Goal: Task Accomplishment & Management: Manage account settings

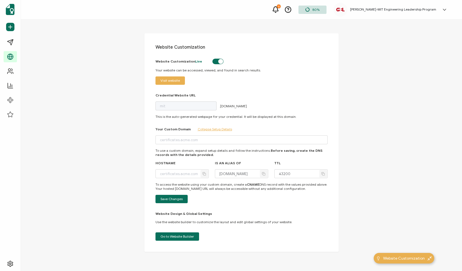
click at [110, 140] on div "Website Customization Website Customization Live Your website can be accessed, …" at bounding box center [241, 144] width 441 height 250
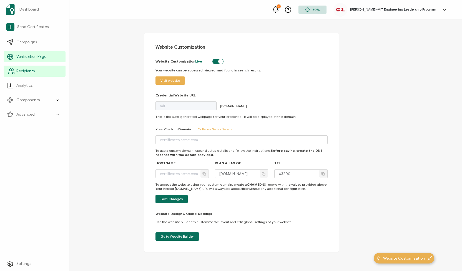
click at [21, 72] on span "Recipients" at bounding box center [25, 71] width 18 height 6
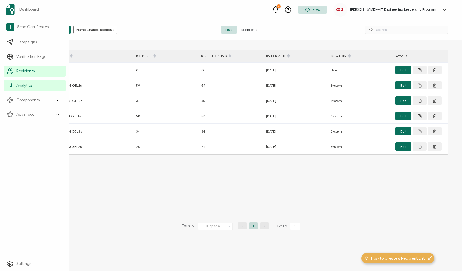
click at [22, 84] on span "Analytics" at bounding box center [24, 86] width 16 height 6
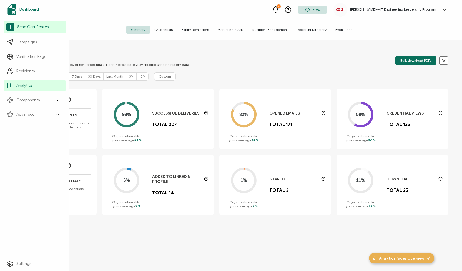
click at [22, 14] on link "Dashboard" at bounding box center [35, 10] width 62 height 16
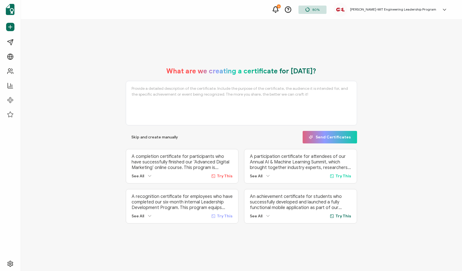
click at [279, 10] on icon at bounding box center [275, 9] width 7 height 7
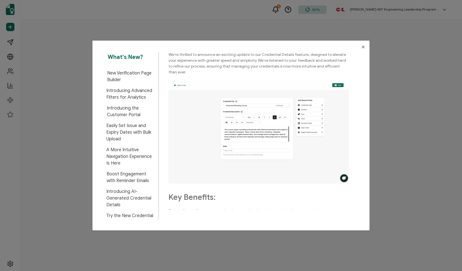
click at [110, 75] on span "New Verification Page Builder" at bounding box center [130, 76] width 47 height 13
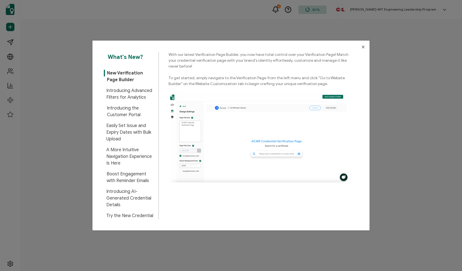
click at [121, 94] on span "Introducing Advanced Filters for Analytics" at bounding box center [130, 93] width 48 height 13
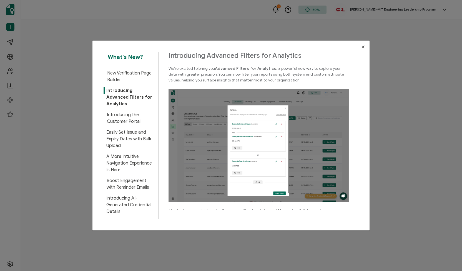
click at [362, 46] on icon "Close" at bounding box center [363, 47] width 4 height 4
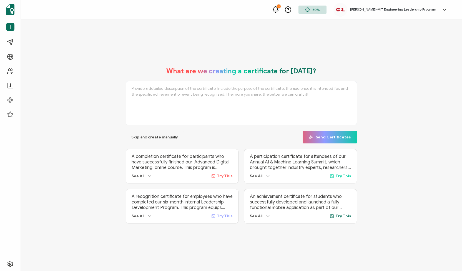
click at [366, 11] on div "[PERSON_NAME]-MIT Engineering Leadership Program" at bounding box center [393, 9] width 92 height 4
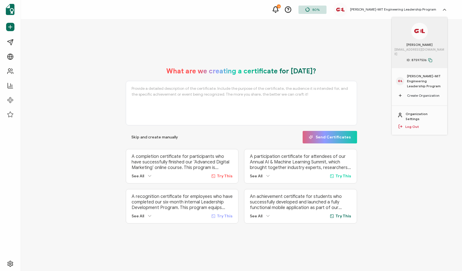
click at [425, 74] on span "[PERSON_NAME]-MIT Engineering Leadership Program" at bounding box center [425, 81] width 36 height 15
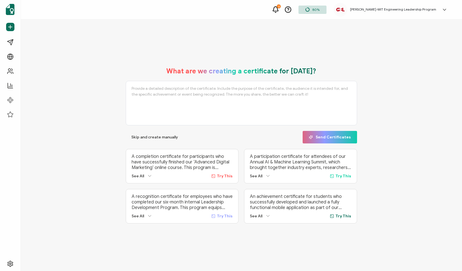
click at [383, 11] on h5 "[PERSON_NAME]-MIT Engineering Leadership Program" at bounding box center [393, 9] width 86 height 4
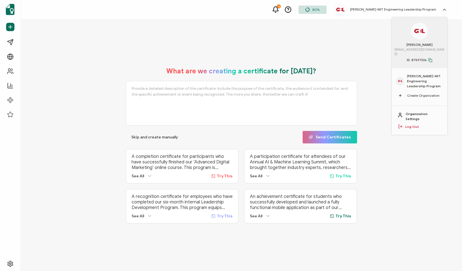
click at [408, 111] on link "Organization Settings" at bounding box center [423, 116] width 36 height 10
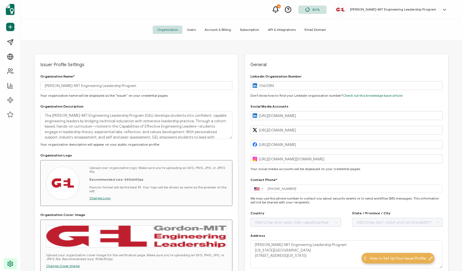
type input "[GEOGRAPHIC_DATA]"
type input "[US_STATE]"
